Goal: Information Seeking & Learning: Learn about a topic

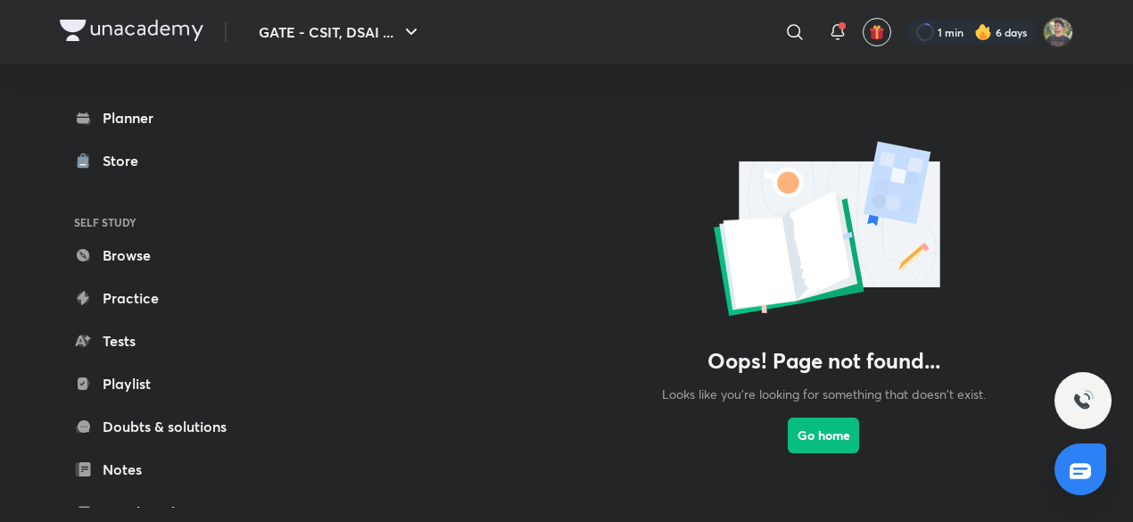
click at [845, 35] on icon at bounding box center [837, 31] width 21 height 21
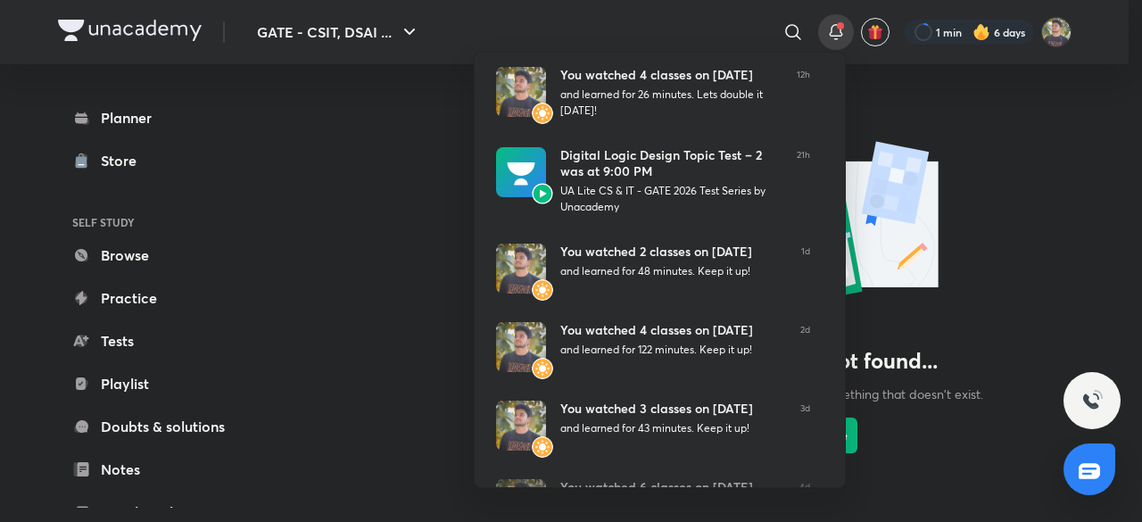
click at [1026, 140] on div at bounding box center [571, 261] width 1142 height 522
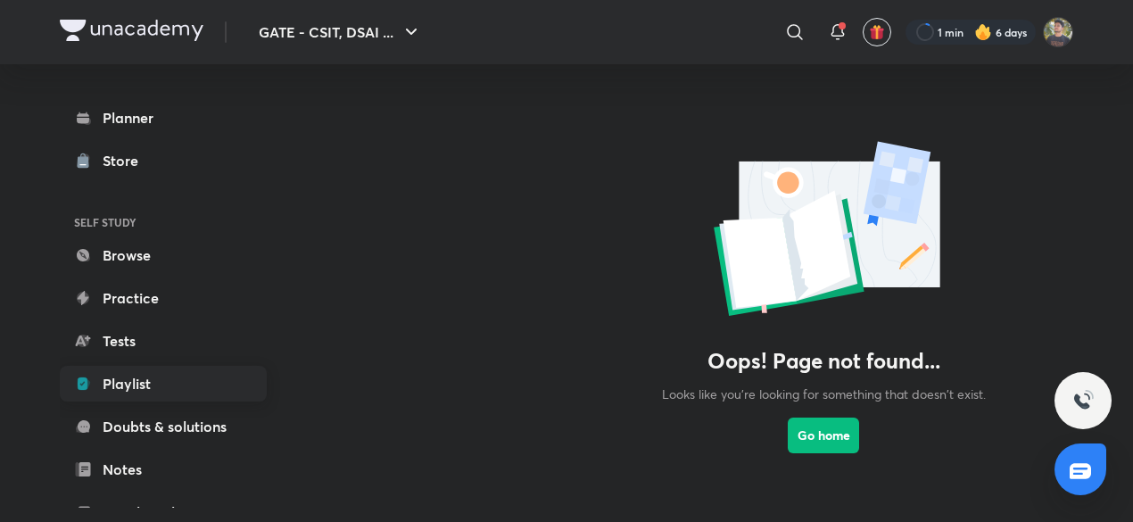
click at [145, 384] on link "Playlist" at bounding box center [163, 384] width 207 height 36
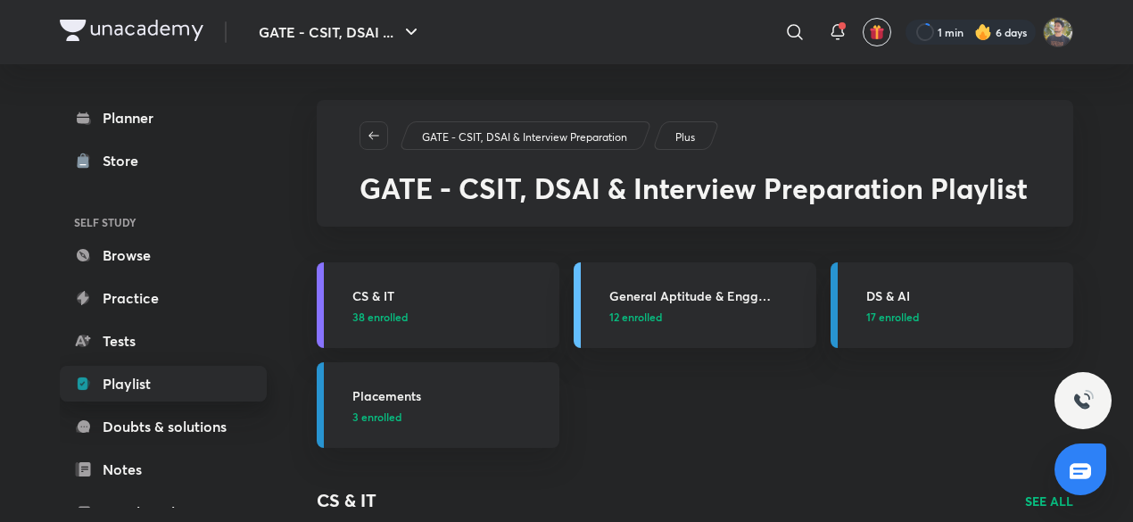
click at [479, 337] on link "CS & IT 38 enrolled" at bounding box center [438, 305] width 243 height 86
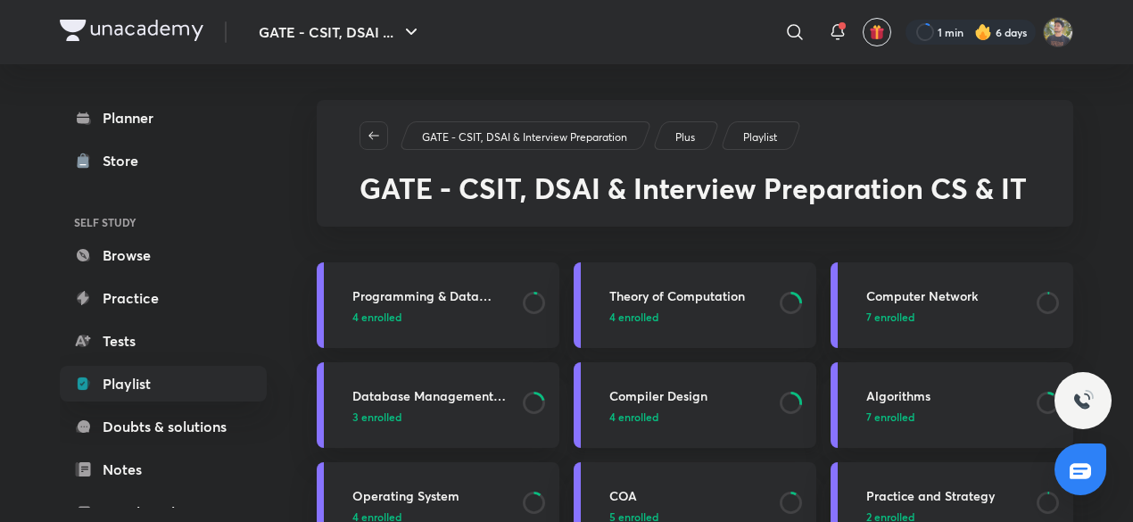
click at [685, 424] on link "Compiler Design 4 enrolled" at bounding box center [695, 405] width 243 height 86
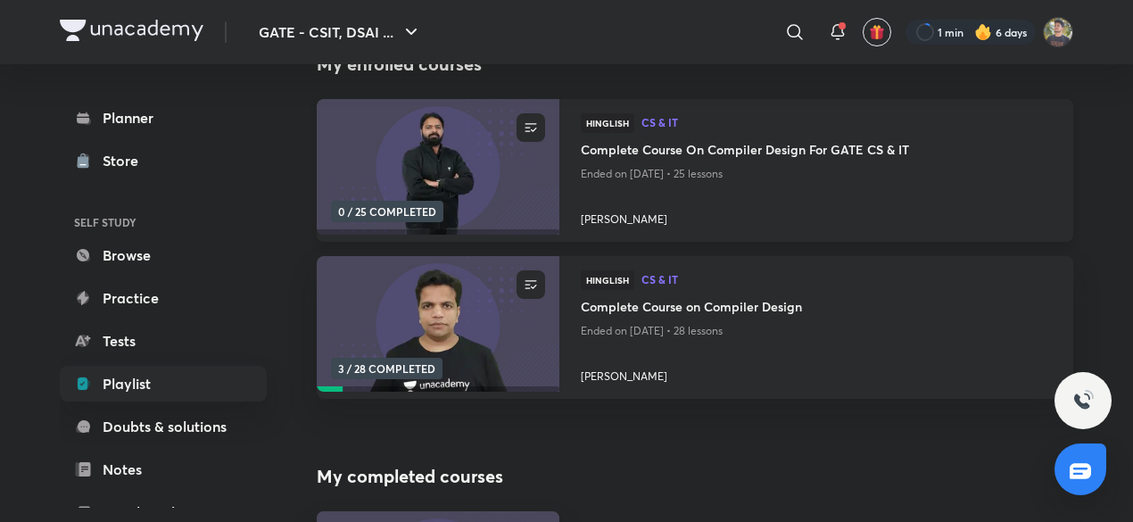
scroll to position [217, 0]
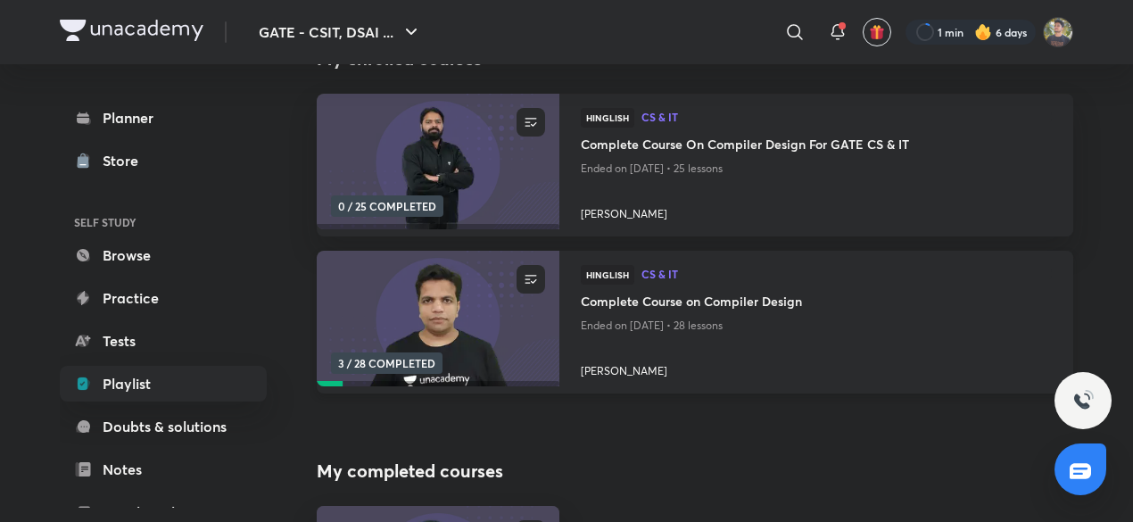
click at [469, 317] on img at bounding box center [437, 319] width 247 height 138
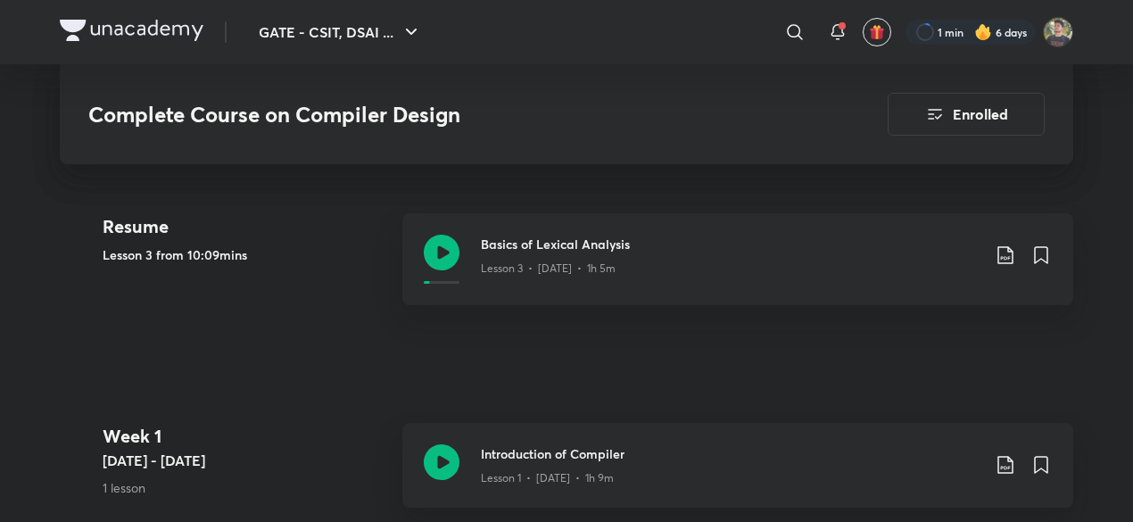
scroll to position [494, 0]
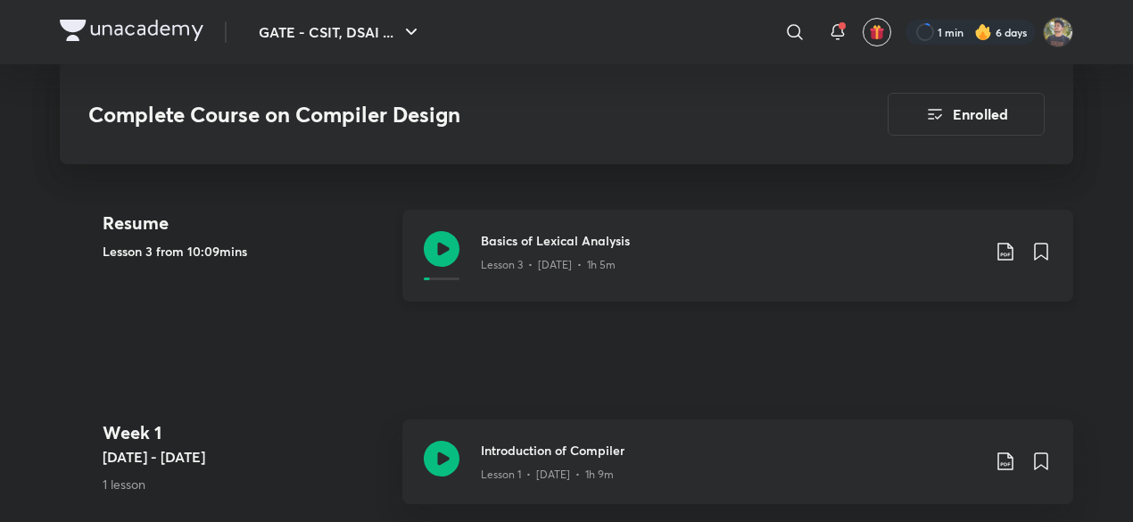
click at [616, 269] on p "Lesson 3 • [DATE] • 1h 5m" at bounding box center [548, 265] width 135 height 16
